Goal: Task Accomplishment & Management: Manage account settings

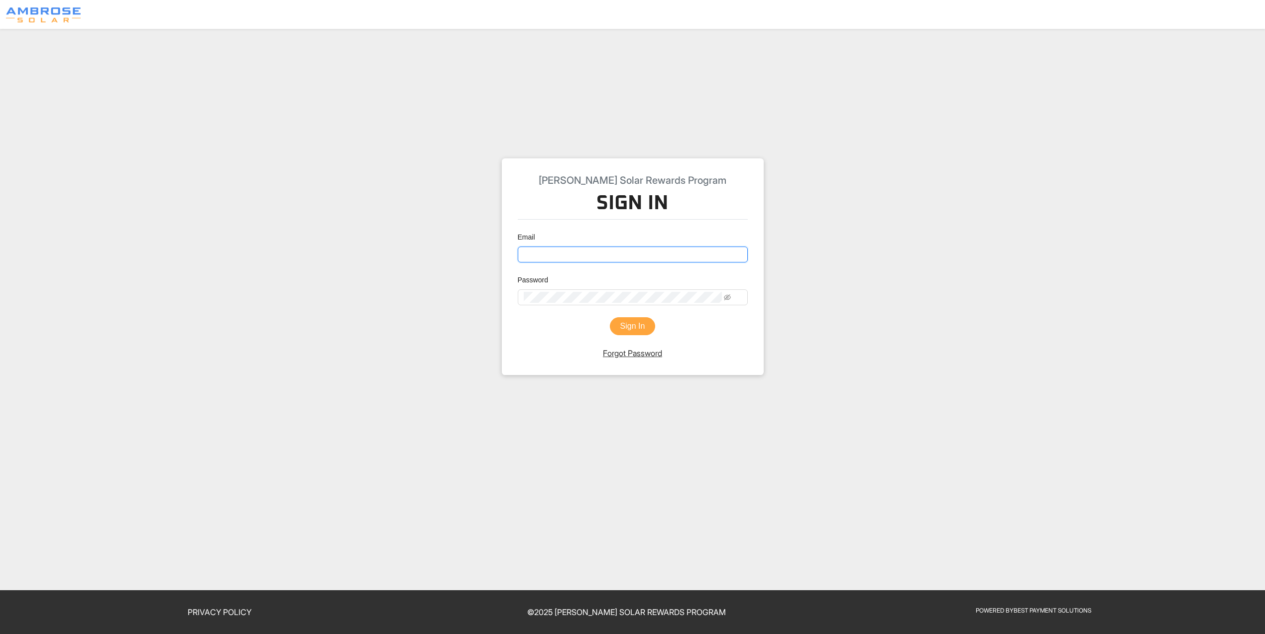
type input "[EMAIL_ADDRESS][DOMAIN_NAME]"
click at [638, 335] on button "Sign In" at bounding box center [633, 326] width 46 height 18
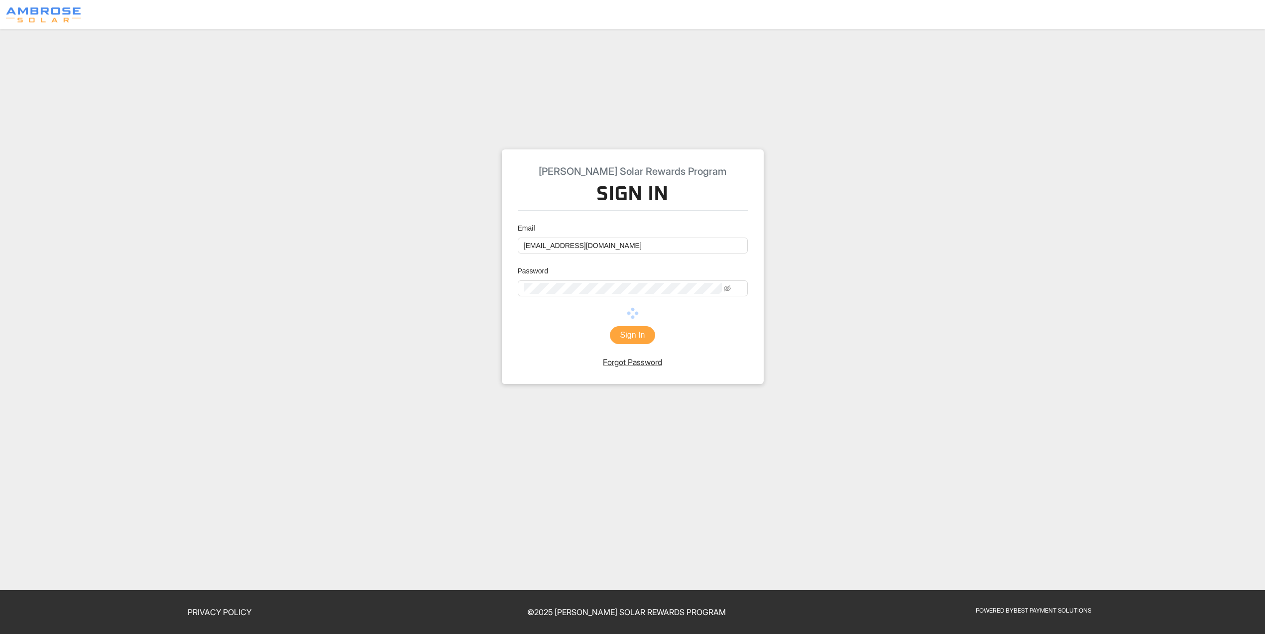
click at [638, 335] on button "Sign In" at bounding box center [633, 335] width 46 height 18
